Goal: Information Seeking & Learning: Learn about a topic

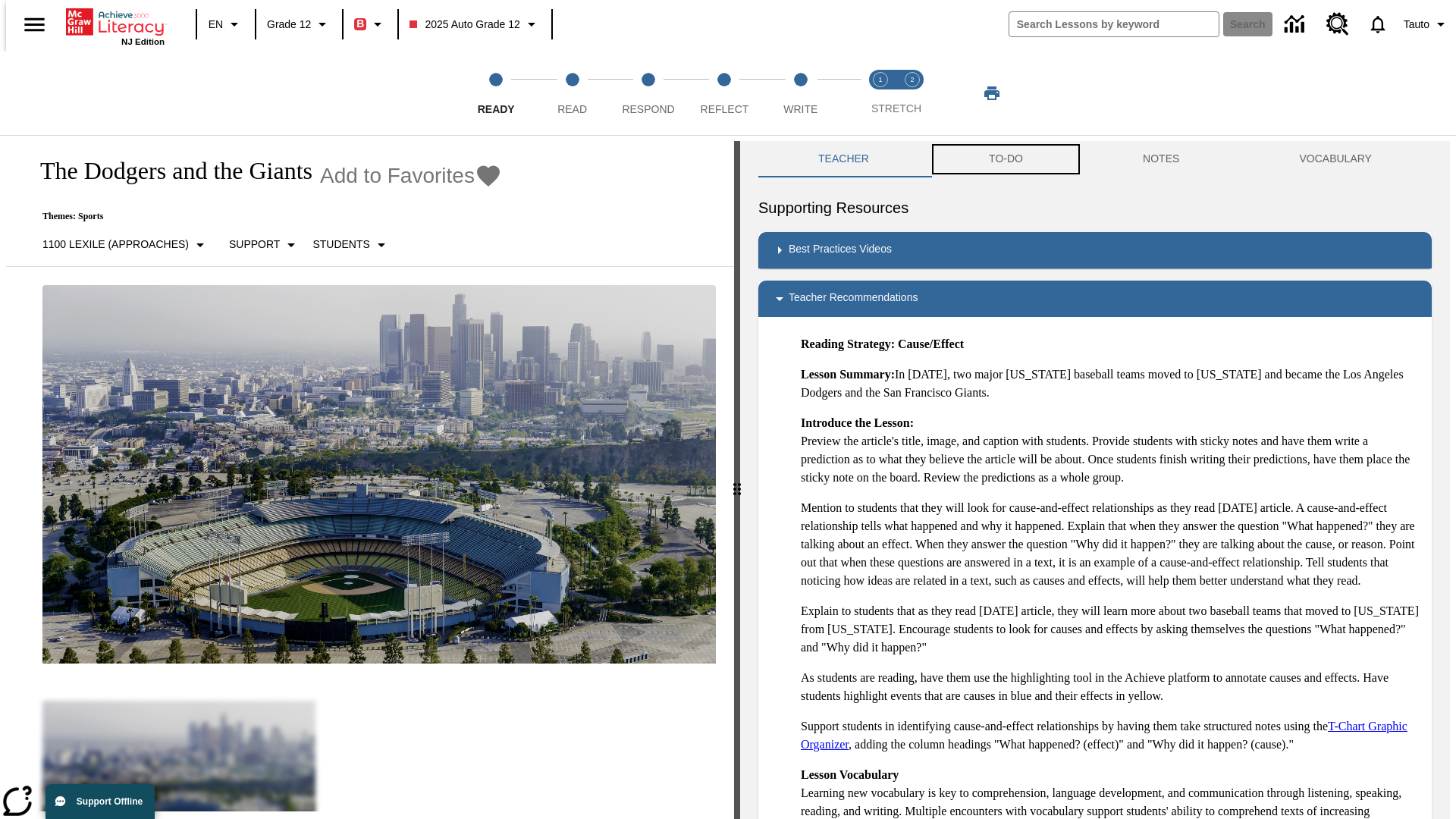
click at [1005, 159] on button "TO-DO" at bounding box center [1006, 159] width 154 height 36
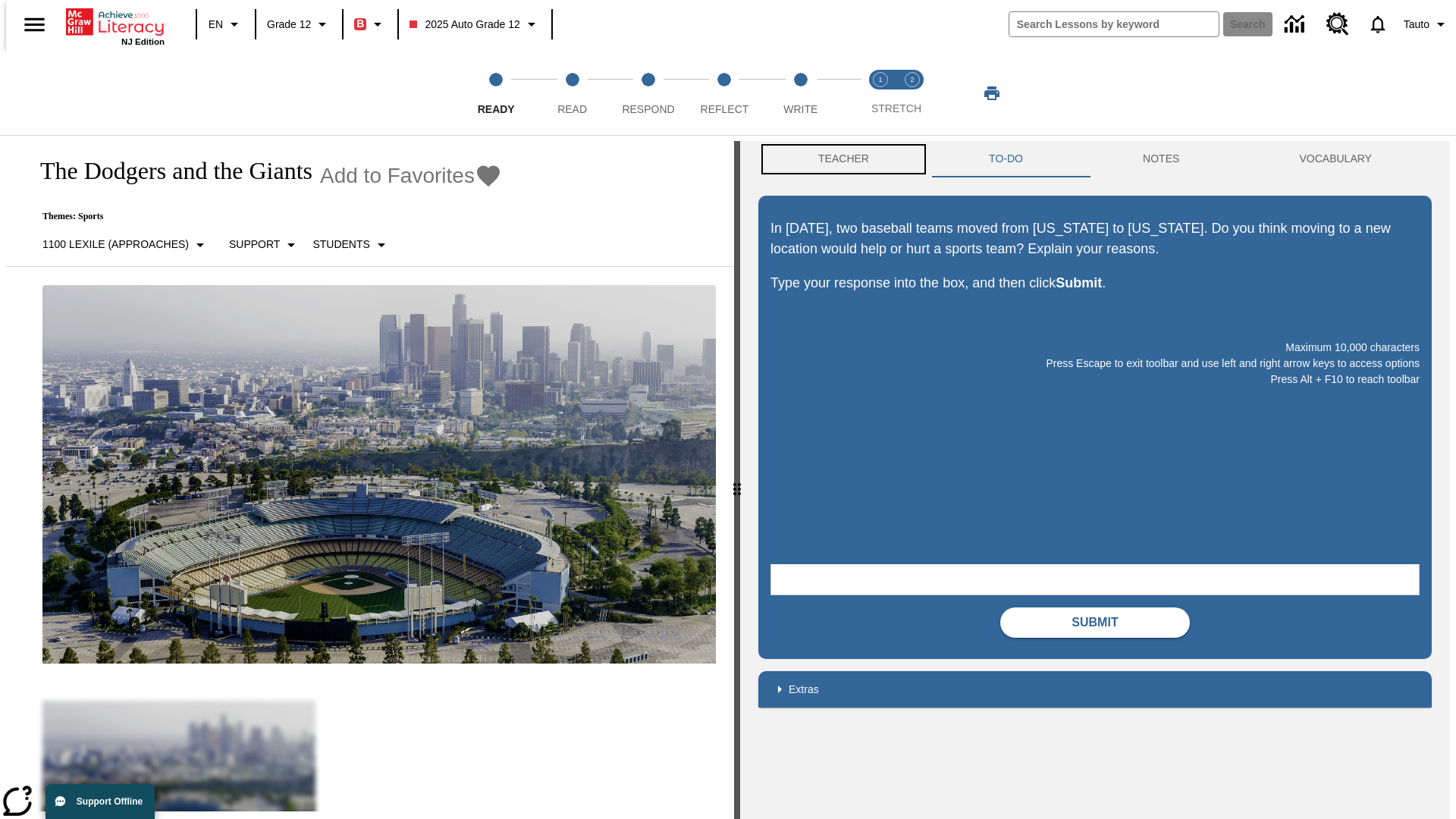
scroll to position [1, 0]
click at [839, 159] on button "Teacher" at bounding box center [844, 158] width 170 height 36
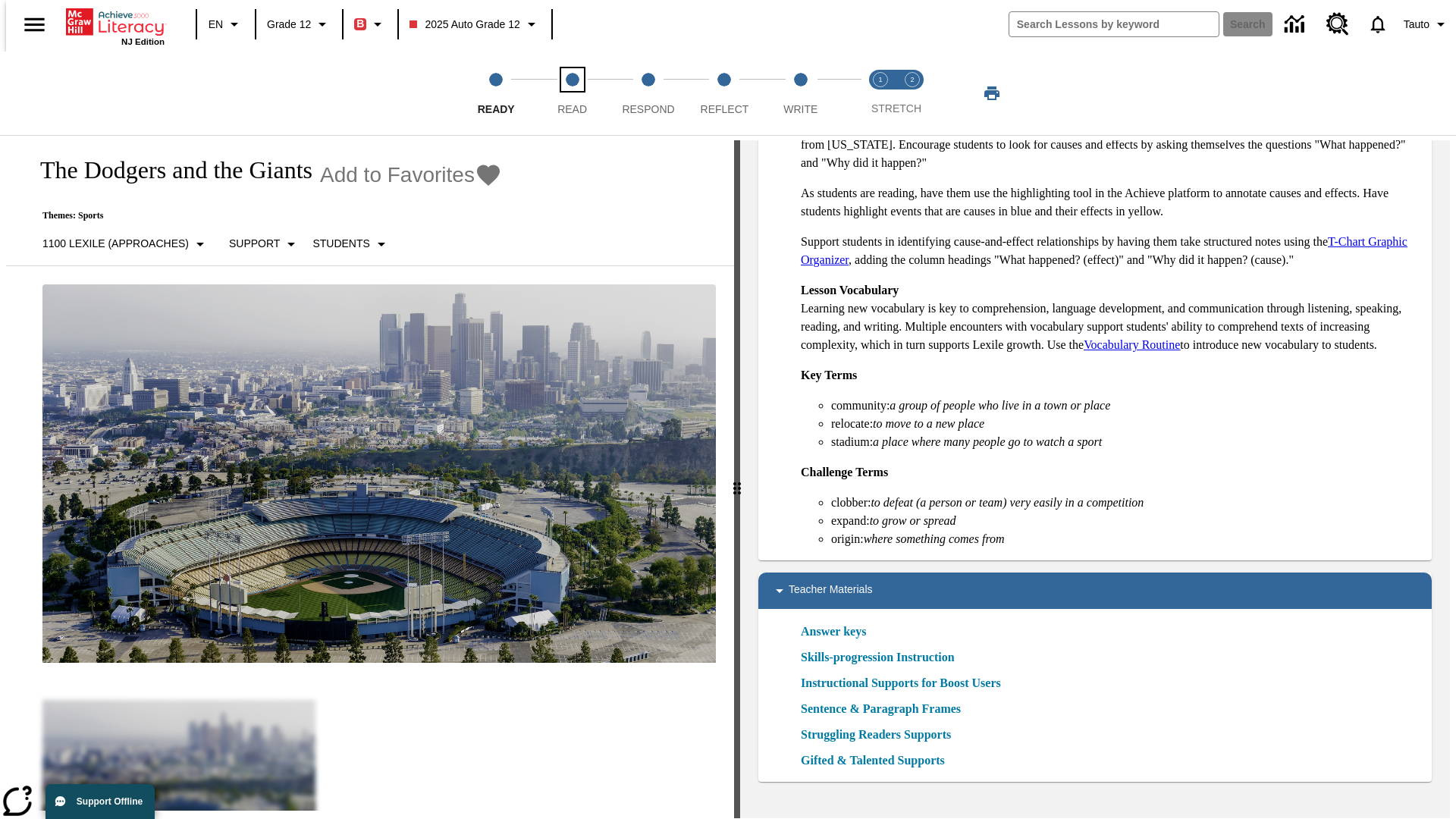
click at [572, 93] on span "Read" at bounding box center [572, 103] width 29 height 28
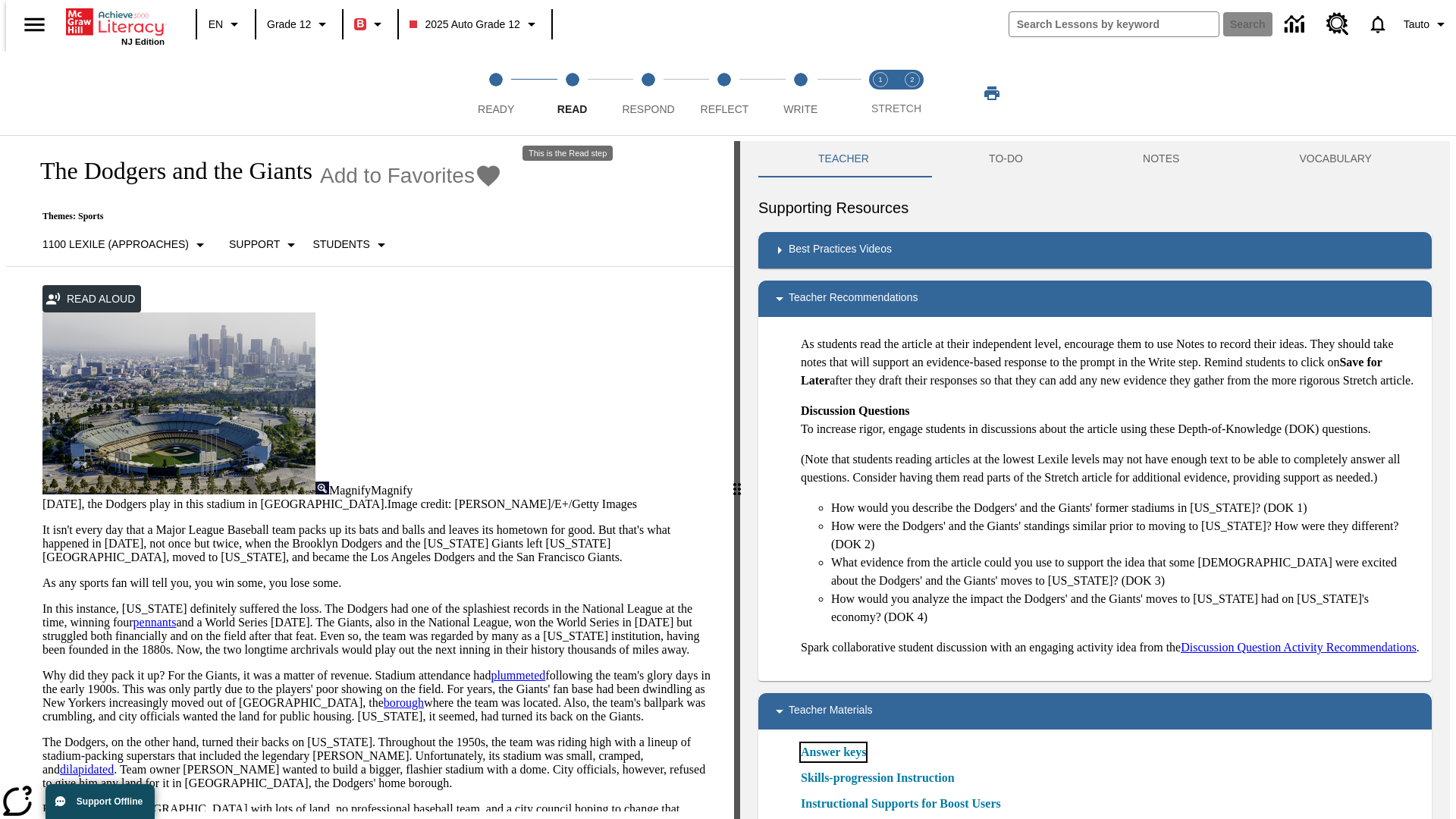
click at [833, 761] on link "Answer keys" at bounding box center [833, 752] width 65 height 18
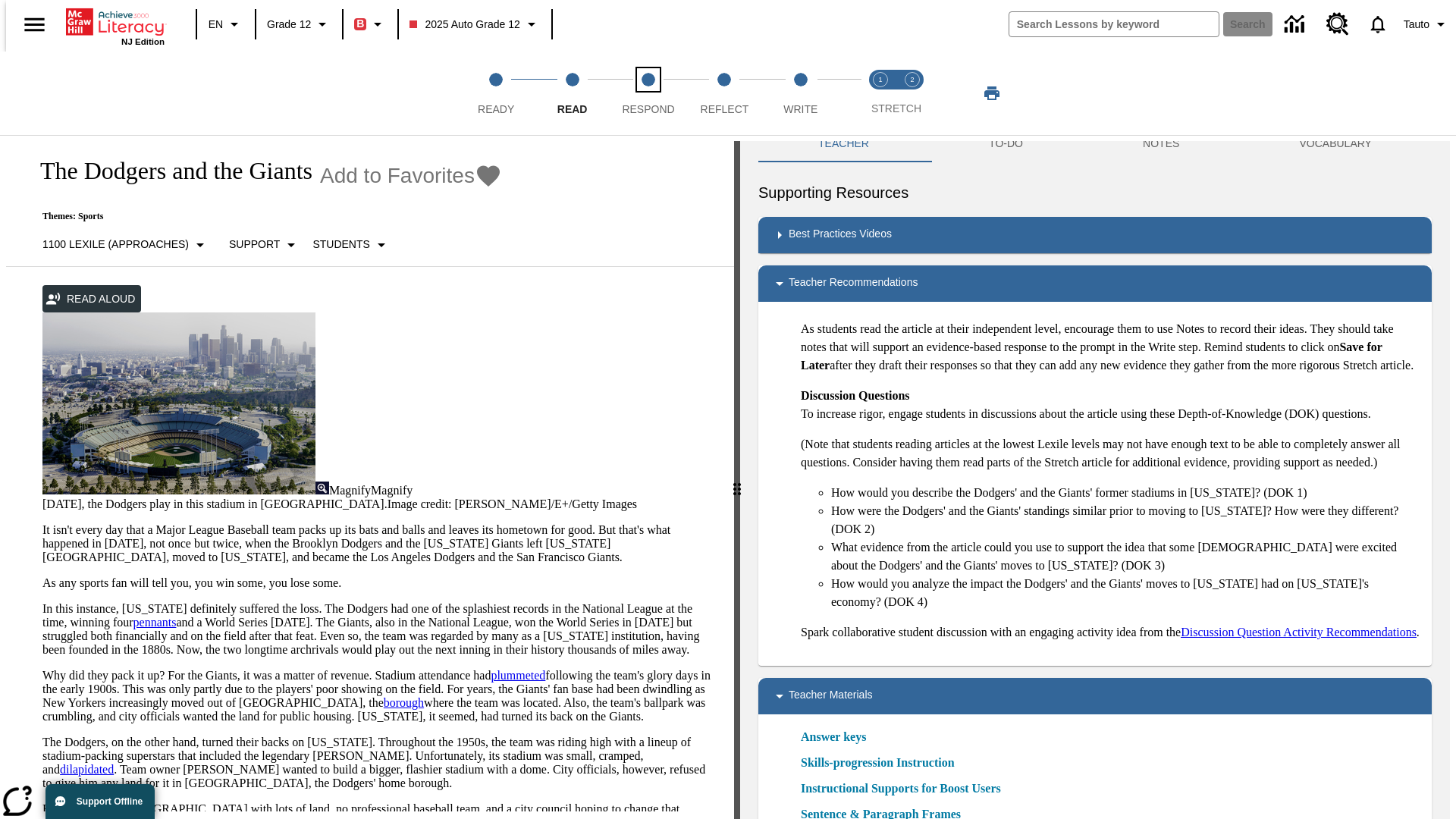
click at [648, 93] on span "Respond" at bounding box center [648, 103] width 53 height 28
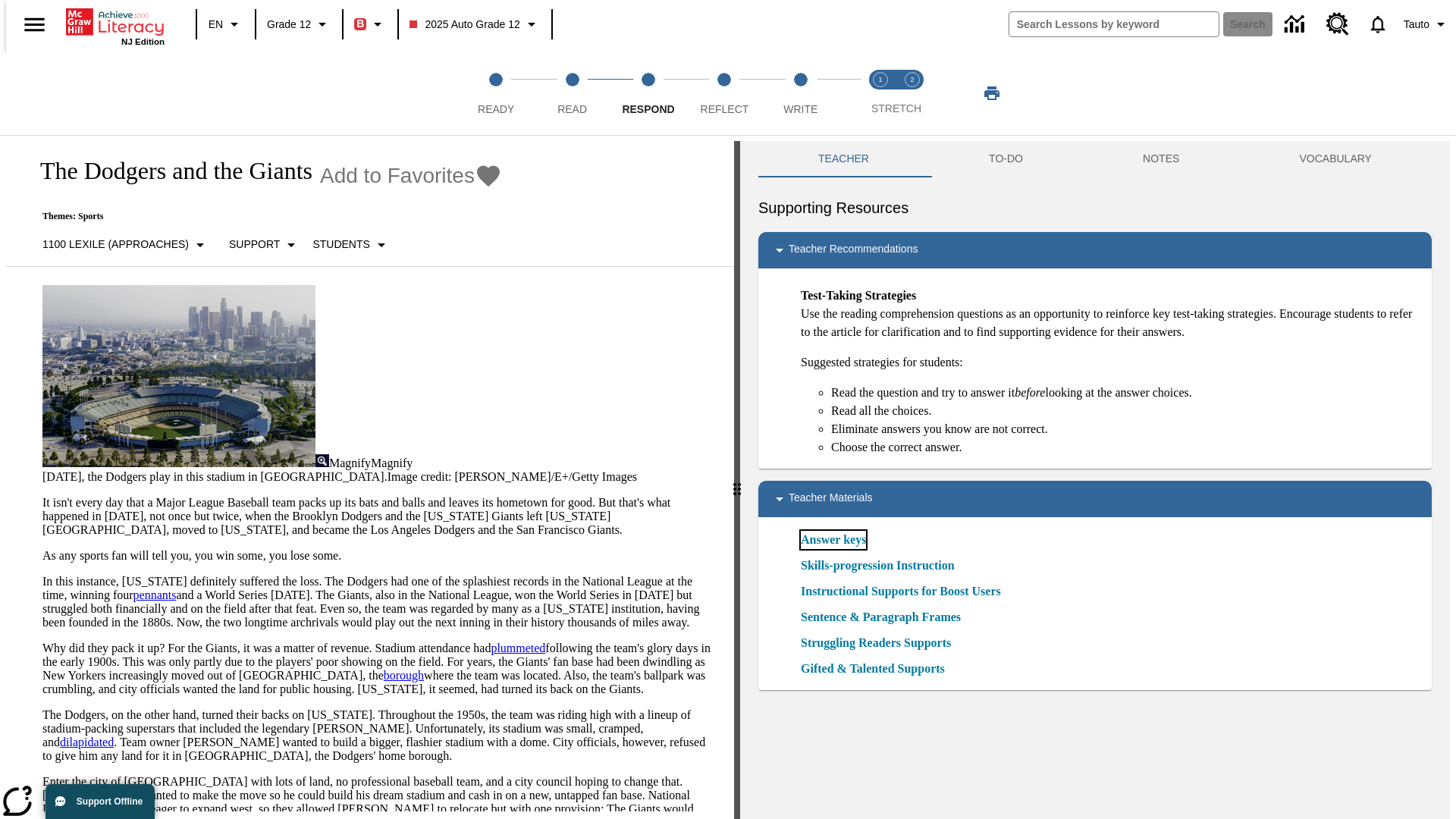
click at [833, 540] on link "Answer keys" at bounding box center [833, 539] width 65 height 18
click at [724, 93] on span "Reflect" at bounding box center [725, 103] width 49 height 28
